Goal: Transaction & Acquisition: Purchase product/service

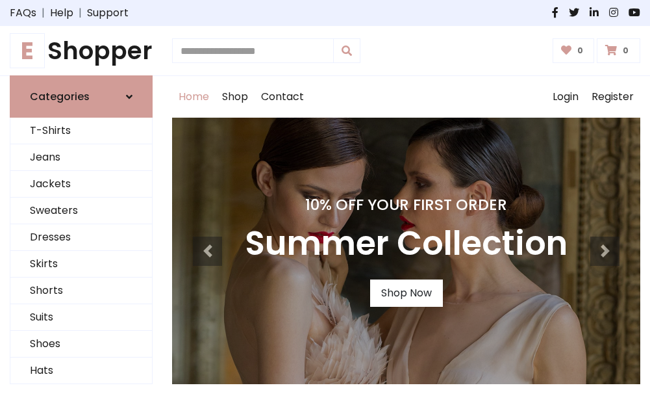
click at [325, 209] on h4 "10% Off Your First Order" at bounding box center [406, 205] width 323 height 18
click at [406, 293] on link "Shop Now" at bounding box center [406, 292] width 73 height 27
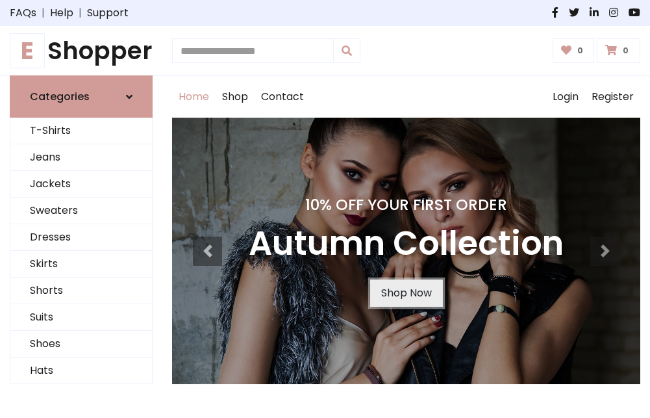
click at [406, 293] on link "Shop Now" at bounding box center [406, 292] width 73 height 27
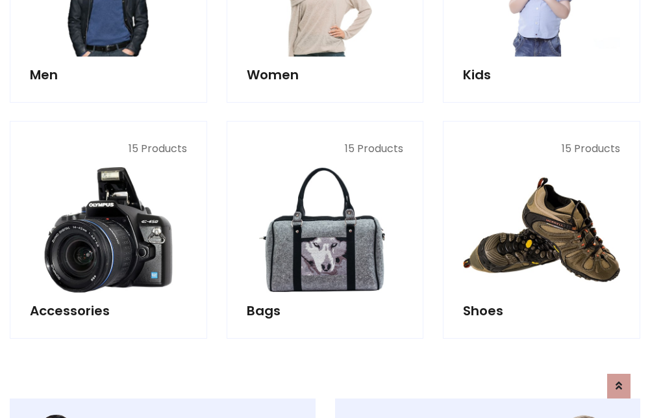
scroll to position [1295, 0]
